Goal: Check status: Check status

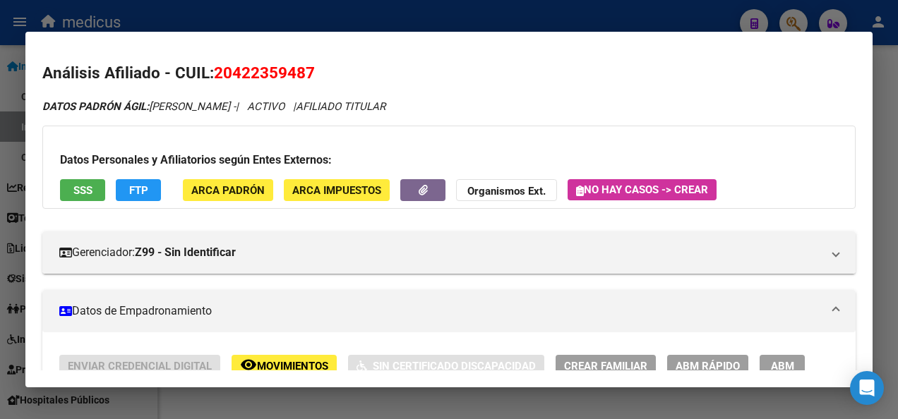
scroll to position [71, 0]
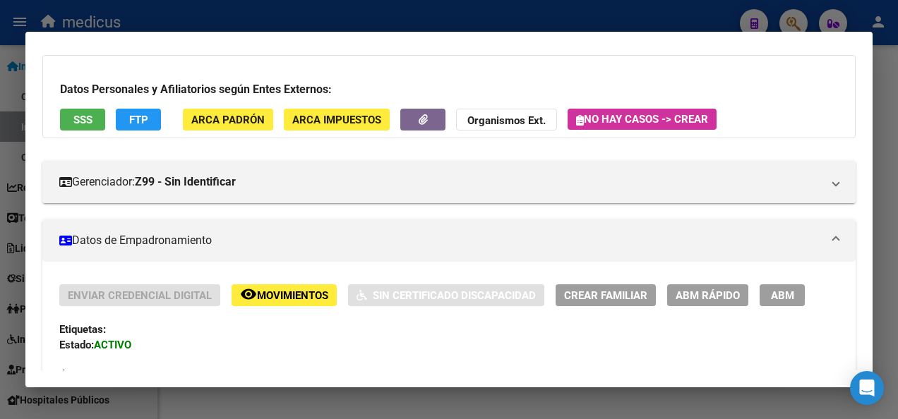
click at [229, 395] on div at bounding box center [449, 209] width 898 height 419
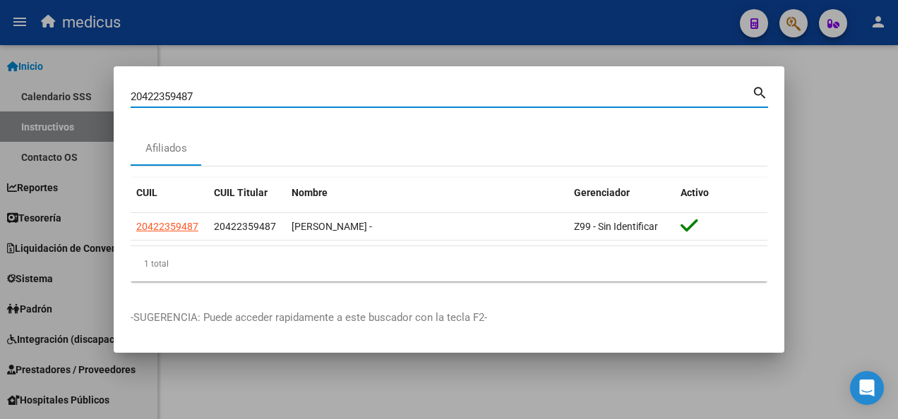
drag, startPoint x: 203, startPoint y: 93, endPoint x: 47, endPoint y: 97, distance: 156.7
click at [47, 97] on div "20422359487 Buscar (apellido, dni, cuil, nro traspaso, cuit, obra social) searc…" at bounding box center [449, 209] width 898 height 419
paste input "3384976204"
type input "23384976204"
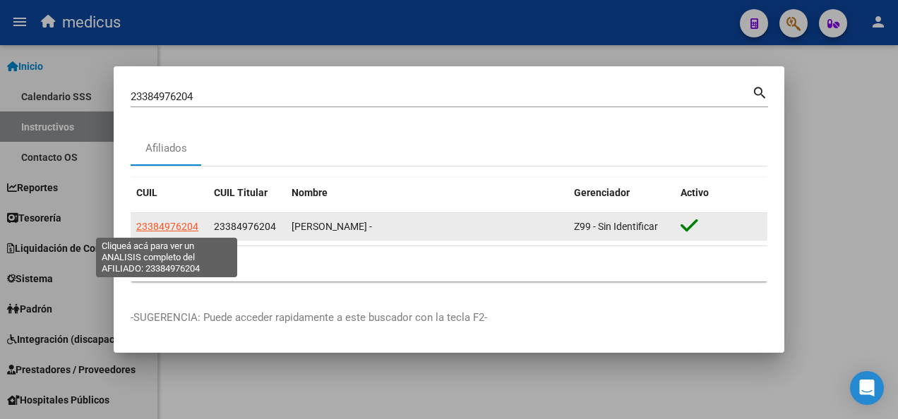
click at [159, 223] on span "23384976204" at bounding box center [167, 226] width 62 height 11
type textarea "23384976204"
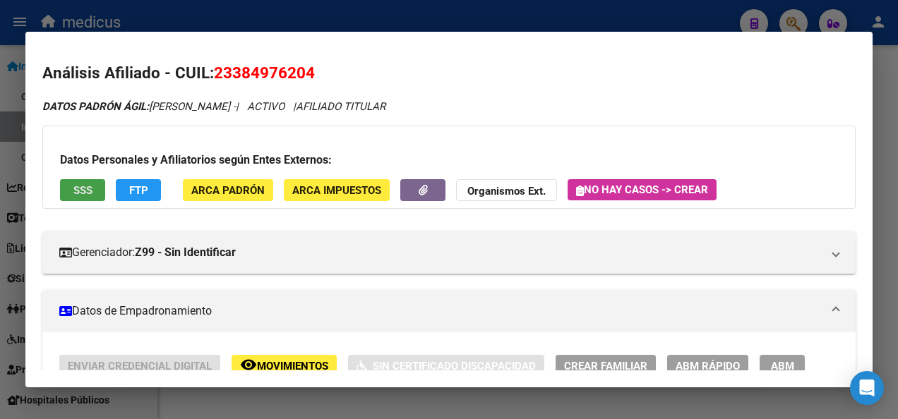
click at [76, 187] on span "SSS" at bounding box center [82, 190] width 19 height 13
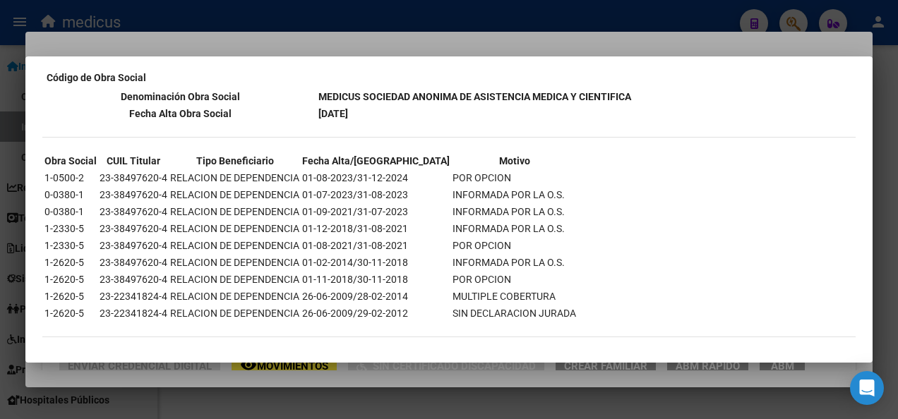
scroll to position [672, 0]
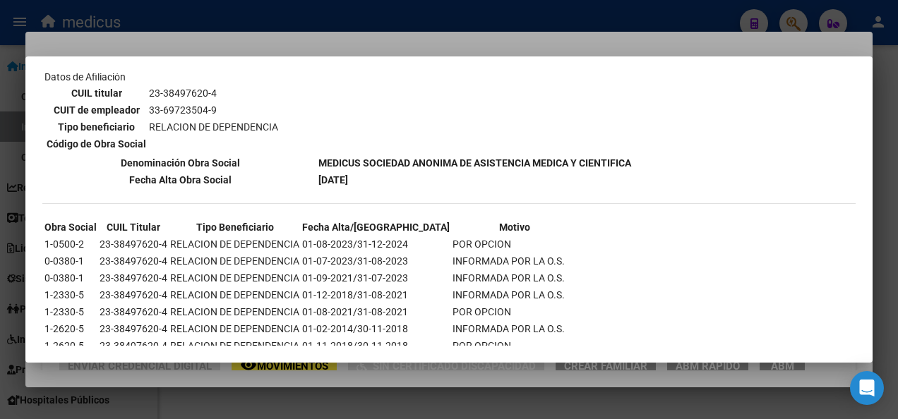
click at [326, 395] on div at bounding box center [449, 209] width 898 height 419
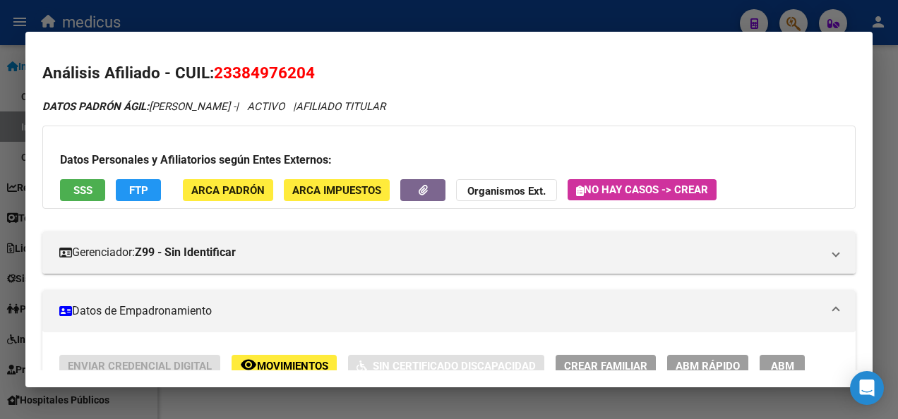
click at [326, 395] on div at bounding box center [449, 209] width 898 height 419
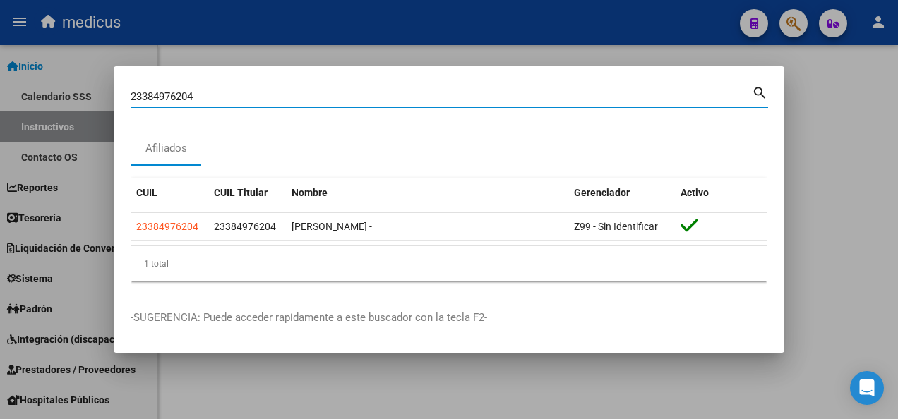
drag, startPoint x: 208, startPoint y: 97, endPoint x: 37, endPoint y: 118, distance: 172.1
click at [37, 118] on div "23384976204 Buscar (apellido, dni, cuil, nro traspaso, cuit, obra social) searc…" at bounding box center [449, 209] width 898 height 419
paste input "05001929"
type input "23305001929"
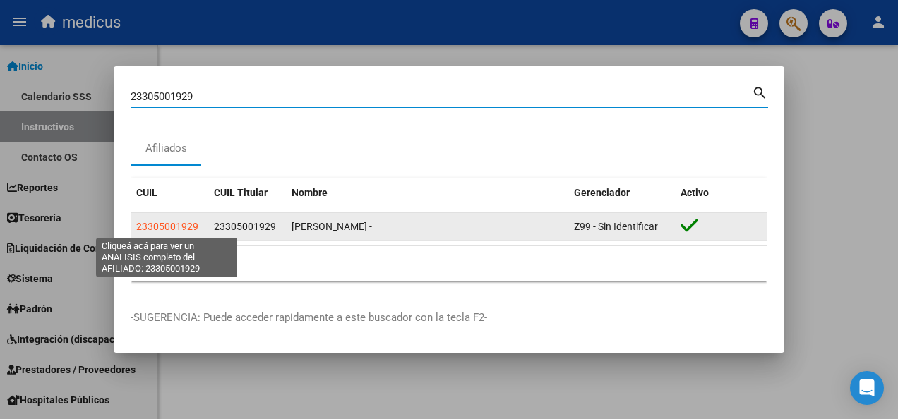
click at [155, 224] on span "23305001929" at bounding box center [167, 226] width 62 height 11
type textarea "23305001929"
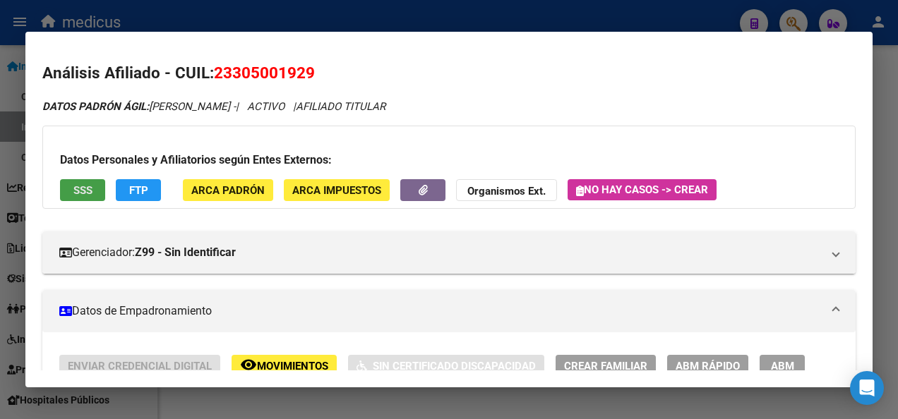
click at [80, 184] on span "SSS" at bounding box center [82, 190] width 19 height 13
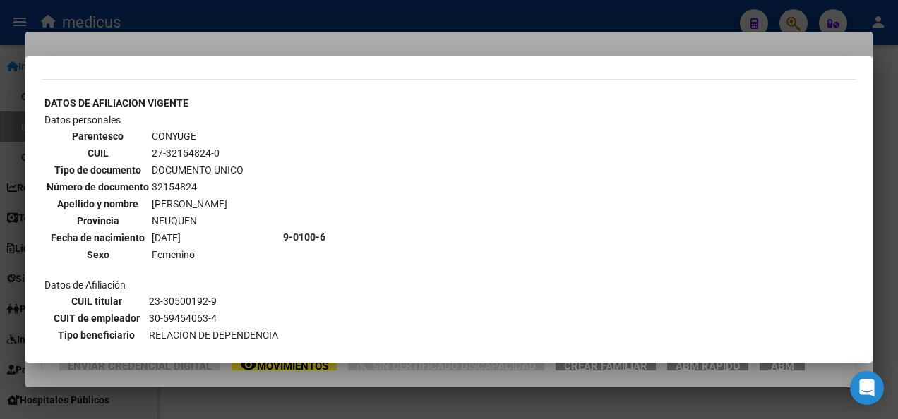
scroll to position [494, 0]
